Goal: Task Accomplishment & Management: Use online tool/utility

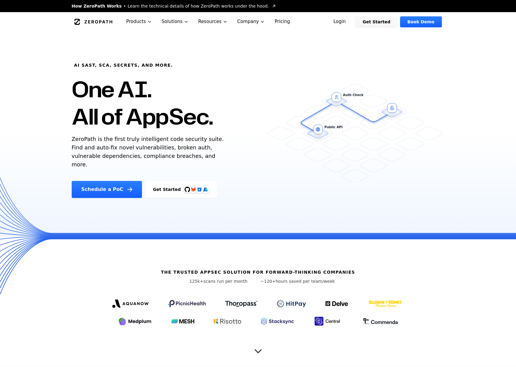
click at [143, 154] on p "ZeroPath is the first truly intelligent code security suite. Find and auto-fix …" at bounding box center [149, 152] width 155 height 34
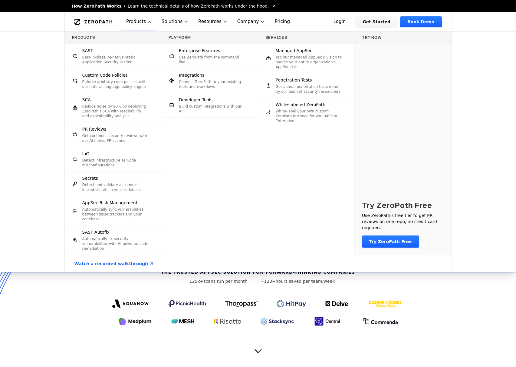
click at [102, 108] on p "Reduce noise by 90% by deploying ZeroPath's SCA with reachability and exploitab…" at bounding box center [115, 111] width 67 height 15
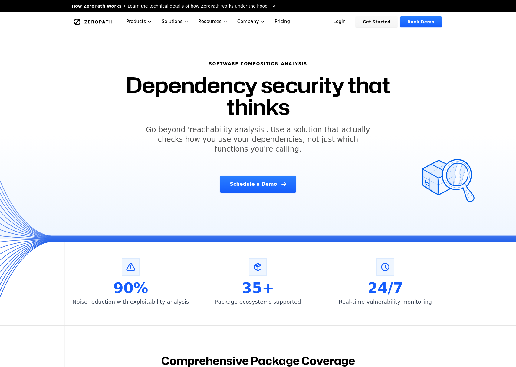
click at [182, 130] on h5 "Go beyond 'reachability analysis'. Use a solution that actually checks how you …" at bounding box center [258, 139] width 232 height 29
click at [169, 120] on div "Software Composition Analysis Dependency security that thinks Go beyond 'reacha…" at bounding box center [258, 126] width 310 height 147
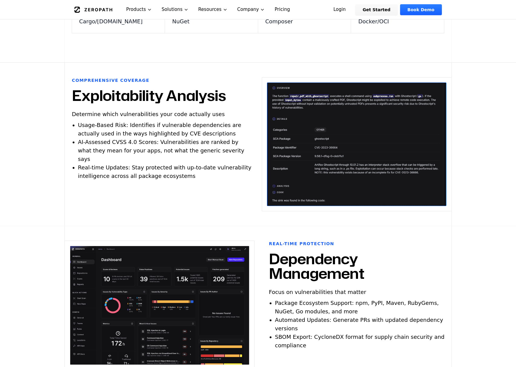
scroll to position [468, 0]
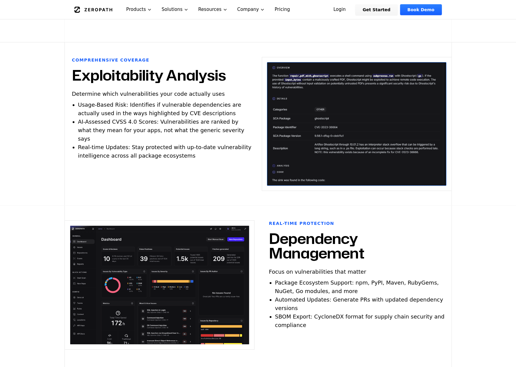
drag, startPoint x: 92, startPoint y: 79, endPoint x: 170, endPoint y: 147, distance: 102.8
click at [169, 146] on div "Comprehensive Coverage Exploitability Analysis Determine which vulnerabilities …" at bounding box center [160, 123] width 190 height 132
click at [170, 147] on div "Comprehensive Coverage Exploitability Analysis Determine which vulnerabilities …" at bounding box center [160, 123] width 190 height 132
drag, startPoint x: 156, startPoint y: 128, endPoint x: 138, endPoint y: 115, distance: 22.5
click at [150, 123] on ul "Usage-Based Risk: Identifies if vulnerable dependencies are actually used in th…" at bounding box center [165, 129] width 175 height 59
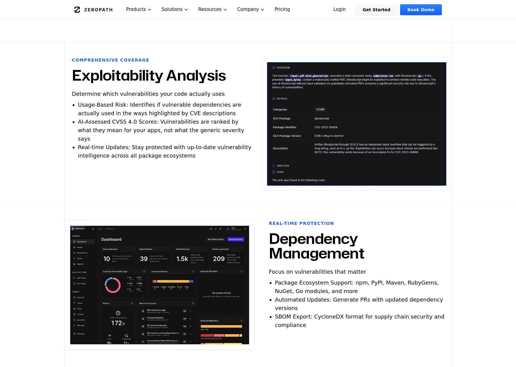
click at [138, 117] on li "AI-Assessed CVSS 4.0 Scores: Vulnerabilities are ranked by what they mean for y…" at bounding box center [165, 129] width 175 height 25
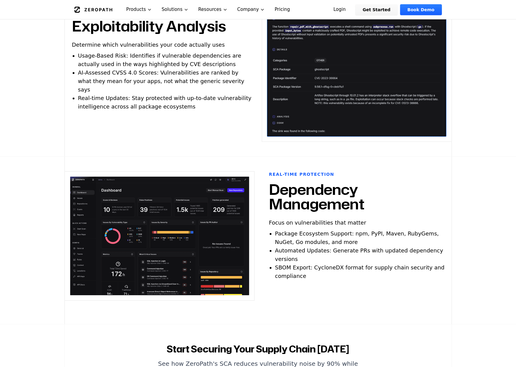
scroll to position [596, 0]
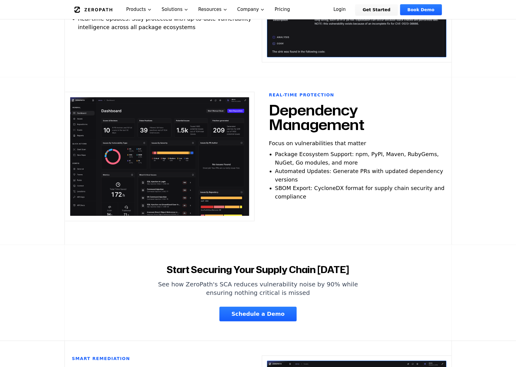
click at [282, 139] on p "Focus on vulnerabilities that matter" at bounding box center [317, 143] width 97 height 8
click at [287, 150] on li "Package Ecosystem Support: npm, PyPI, Maven, RubyGems, NuGet, Go modules, and m…" at bounding box center [362, 158] width 175 height 17
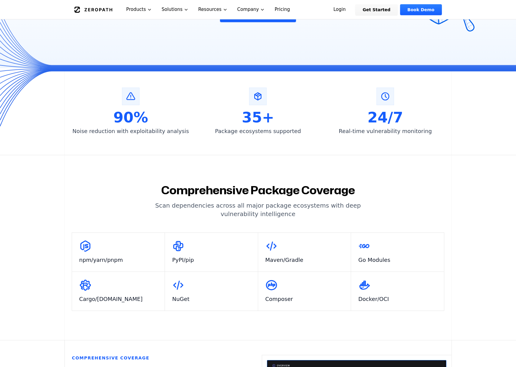
scroll to position [0, 0]
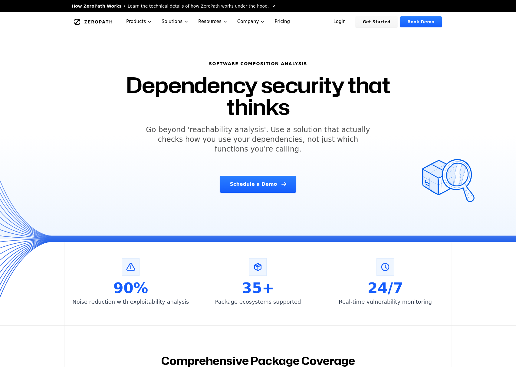
click at [382, 22] on link "Get Started" at bounding box center [376, 21] width 42 height 11
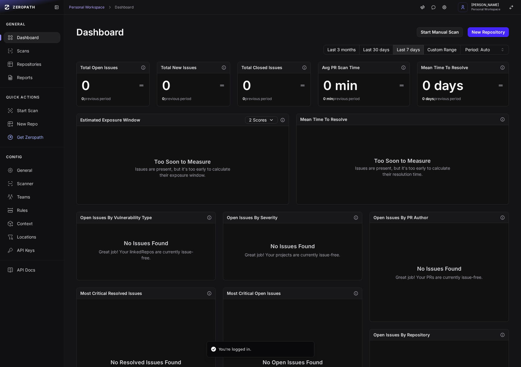
click at [0, 0] on div "You're logged in. ZEROPATH GENERAL Dashboard Scans Repositories Reports QUICK A…" at bounding box center [0, 0] width 0 height 0
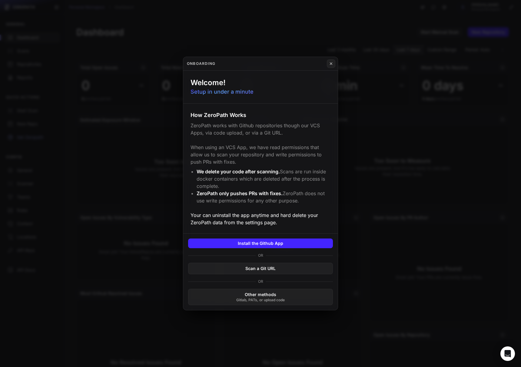
drag, startPoint x: 225, startPoint y: 158, endPoint x: 223, endPoint y: 154, distance: 3.7
click at [224, 157] on div "How ZeroPath Works ZeroPath works with Github repositories though our VCS Apps,…" at bounding box center [260, 169] width 154 height 130
click at [223, 155] on p "ZeroPath works with Github repositories though our VCS Apps, via code upload, o…" at bounding box center [260, 144] width 140 height 44
click at [249, 245] on button "Install the Github App" at bounding box center [260, 243] width 145 height 10
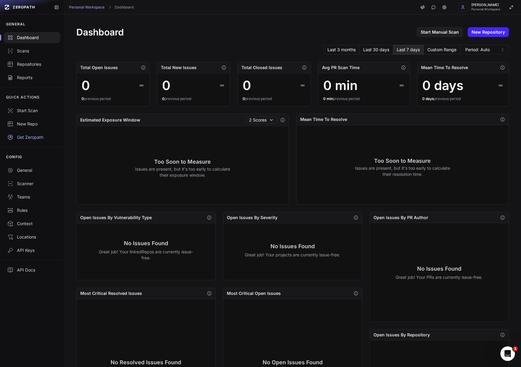
click at [186, 45] on div "Last 3 months Last 30 days Last 7 days Custom Range Period: Auto" at bounding box center [292, 50] width 432 height 10
click at [236, 44] on div "Dashboard Start Manual Scan New Repository Last 3 months Last 30 days Last 7 da…" at bounding box center [292, 233] width 456 height 436
click at [162, 45] on div "Last 3 months Last 30 days Last 7 days Custom Range Period: Auto" at bounding box center [292, 50] width 432 height 10
click at [103, 35] on h1 "Dashboard" at bounding box center [100, 32] width 48 height 11
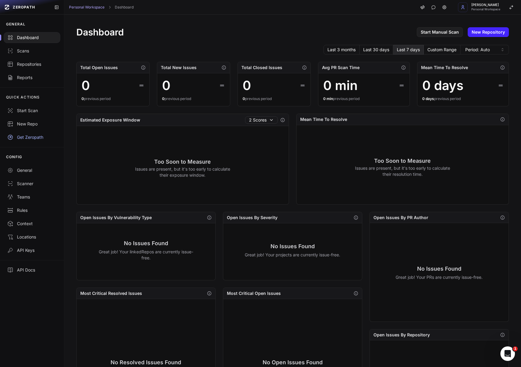
click at [183, 31] on div "Dashboard Start Manual Scan New Repository" at bounding box center [292, 32] width 432 height 11
click at [286, 27] on div "Dashboard Start Manual Scan New Repository" at bounding box center [292, 32] width 432 height 11
click at [281, 23] on div "Dashboard Start Manual Scan New Repository Last 3 months Last 30 days Last 7 da…" at bounding box center [292, 233] width 456 height 436
click at [262, 31] on div "Dashboard Start Manual Scan New Repository" at bounding box center [292, 32] width 432 height 11
click at [262, 30] on div "Dashboard Start Manual Scan New Repository" at bounding box center [292, 32] width 432 height 11
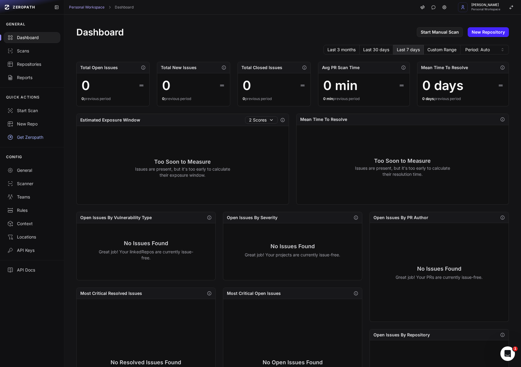
click at [262, 30] on div "Dashboard Start Manual Scan New Repository" at bounding box center [292, 32] width 432 height 11
click at [259, 30] on div "Dashboard Start Manual Scan New Repository" at bounding box center [292, 32] width 432 height 11
click at [209, 44] on div "Dashboard Start Manual Scan New Repository Last 3 months Last 30 days Last 7 da…" at bounding box center [292, 233] width 456 height 436
click at [195, 21] on div "Dashboard Start Manual Scan New Repository Last 3 months Last 30 days Last 7 da…" at bounding box center [292, 233] width 456 height 436
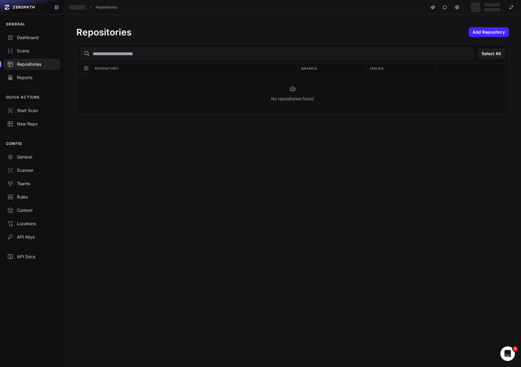
drag, startPoint x: 241, startPoint y: 163, endPoint x: 372, endPoint y: 177, distance: 131.2
click at [241, 163] on div "Repositories Add Repository Select All Repository Branch Issues No repositories…" at bounding box center [292, 191] width 456 height 352
click at [252, 142] on div "Repositories Add Repository Select All Repository Branch Issues No repositories…" at bounding box center [292, 191] width 456 height 352
